Goal: Task Accomplishment & Management: Manage account settings

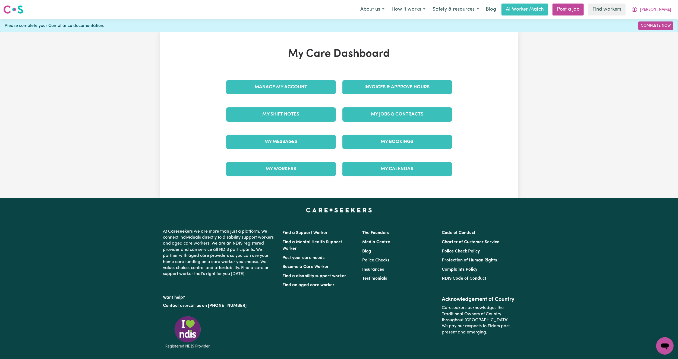
click at [358, 123] on div "My Jobs & Contracts" at bounding box center [397, 114] width 116 height 27
click at [358, 118] on link "My Jobs & Contracts" at bounding box center [397, 114] width 110 height 14
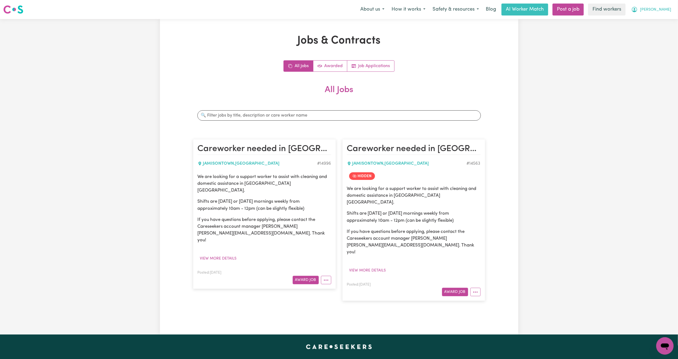
click at [663, 10] on span "[PERSON_NAME]" at bounding box center [655, 10] width 31 height 6
click at [653, 18] on link "My Dashboard" at bounding box center [652, 21] width 43 height 10
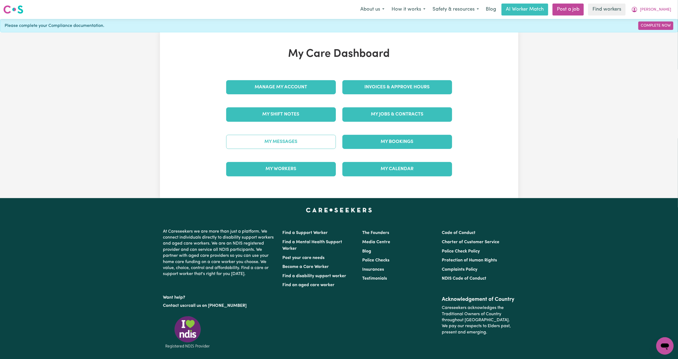
click at [323, 138] on link "My Messages" at bounding box center [281, 142] width 110 height 14
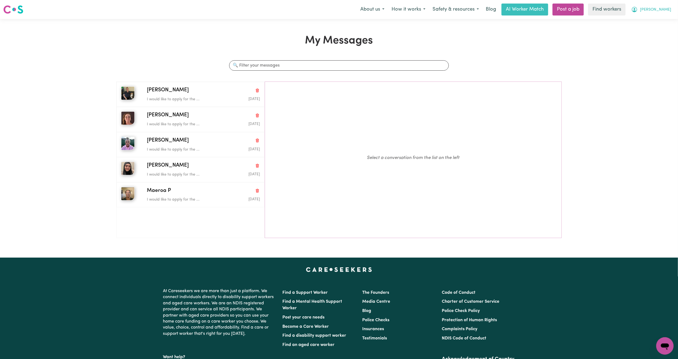
click at [666, 10] on span "[PERSON_NAME]" at bounding box center [655, 10] width 31 height 6
click at [660, 30] on link "Logout" at bounding box center [652, 31] width 43 height 10
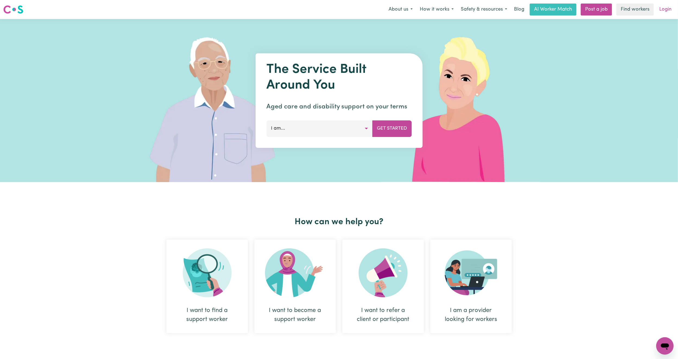
click at [665, 9] on link "Login" at bounding box center [665, 10] width 19 height 12
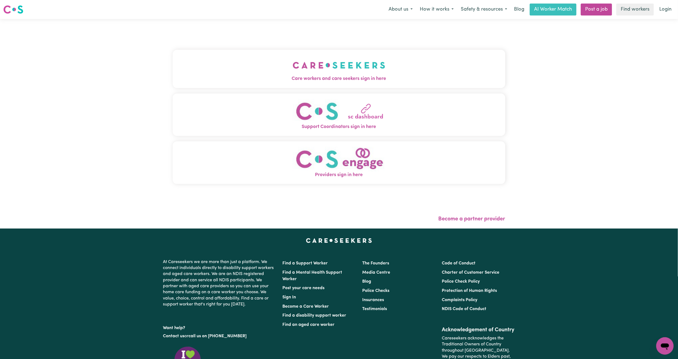
click at [320, 67] on img "Care workers and care seekers sign in here" at bounding box center [339, 65] width 93 height 20
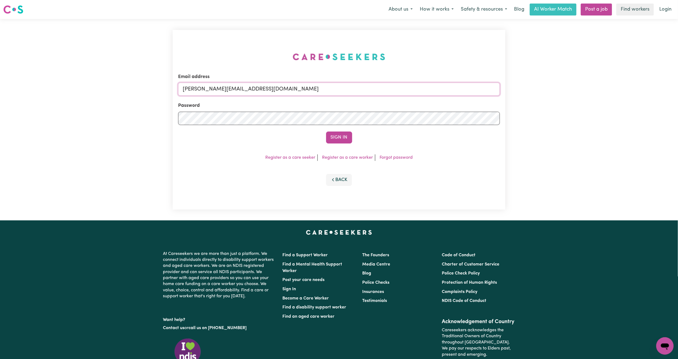
click at [259, 87] on input "[PERSON_NAME][EMAIL_ADDRESS][DOMAIN_NAME]" at bounding box center [339, 89] width 322 height 13
drag, startPoint x: 210, startPoint y: 90, endPoint x: 322, endPoint y: 102, distance: 112.4
click at [322, 102] on form "Email address [EMAIL_ADDRESS][PERSON_NAME][DOMAIN_NAME] Password Sign In" at bounding box center [339, 108] width 322 height 70
type input "[EMAIL_ADDRESS][DOMAIN_NAME]"
click at [339, 134] on button "Sign In" at bounding box center [339, 137] width 26 height 12
